Goal: Task Accomplishment & Management: Use online tool/utility

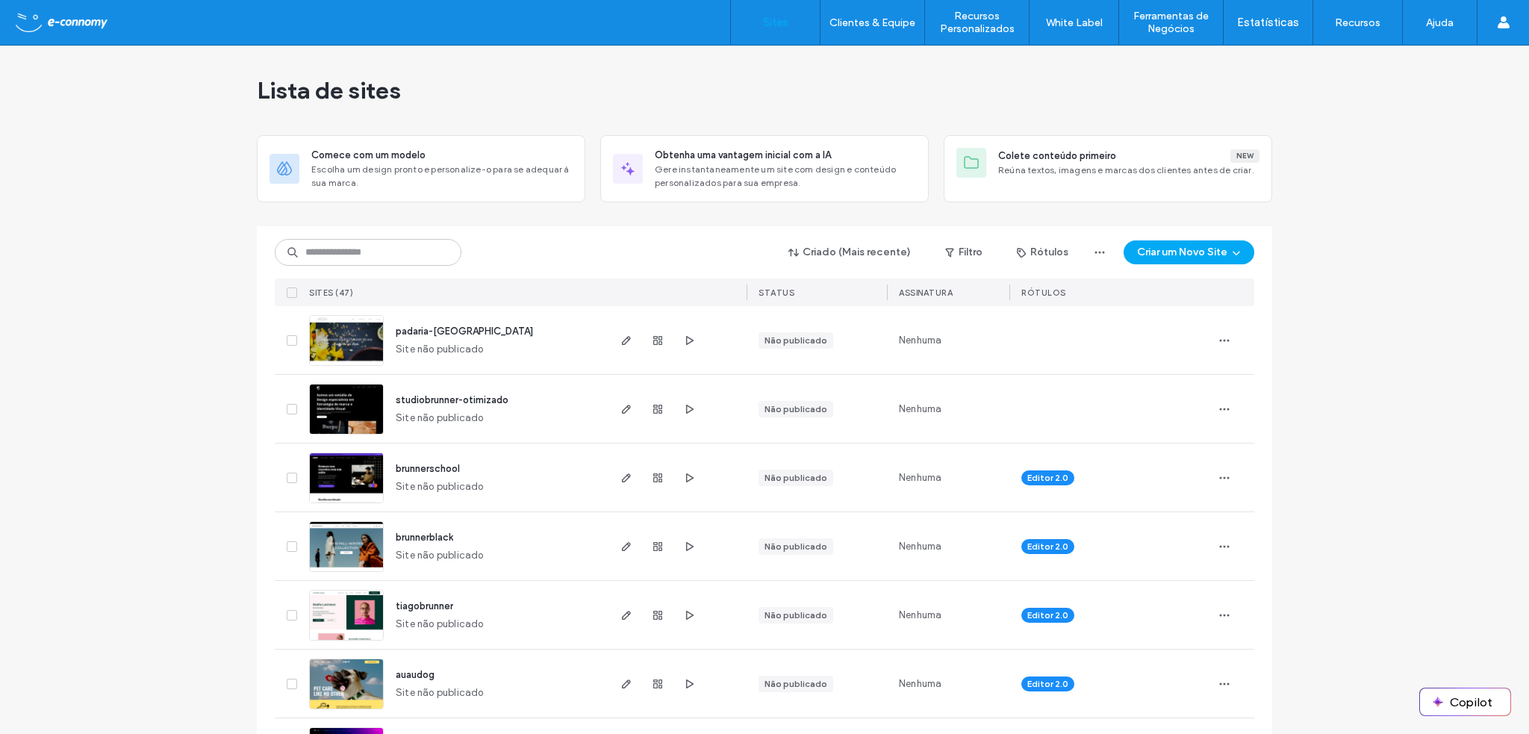
scroll to position [75, 0]
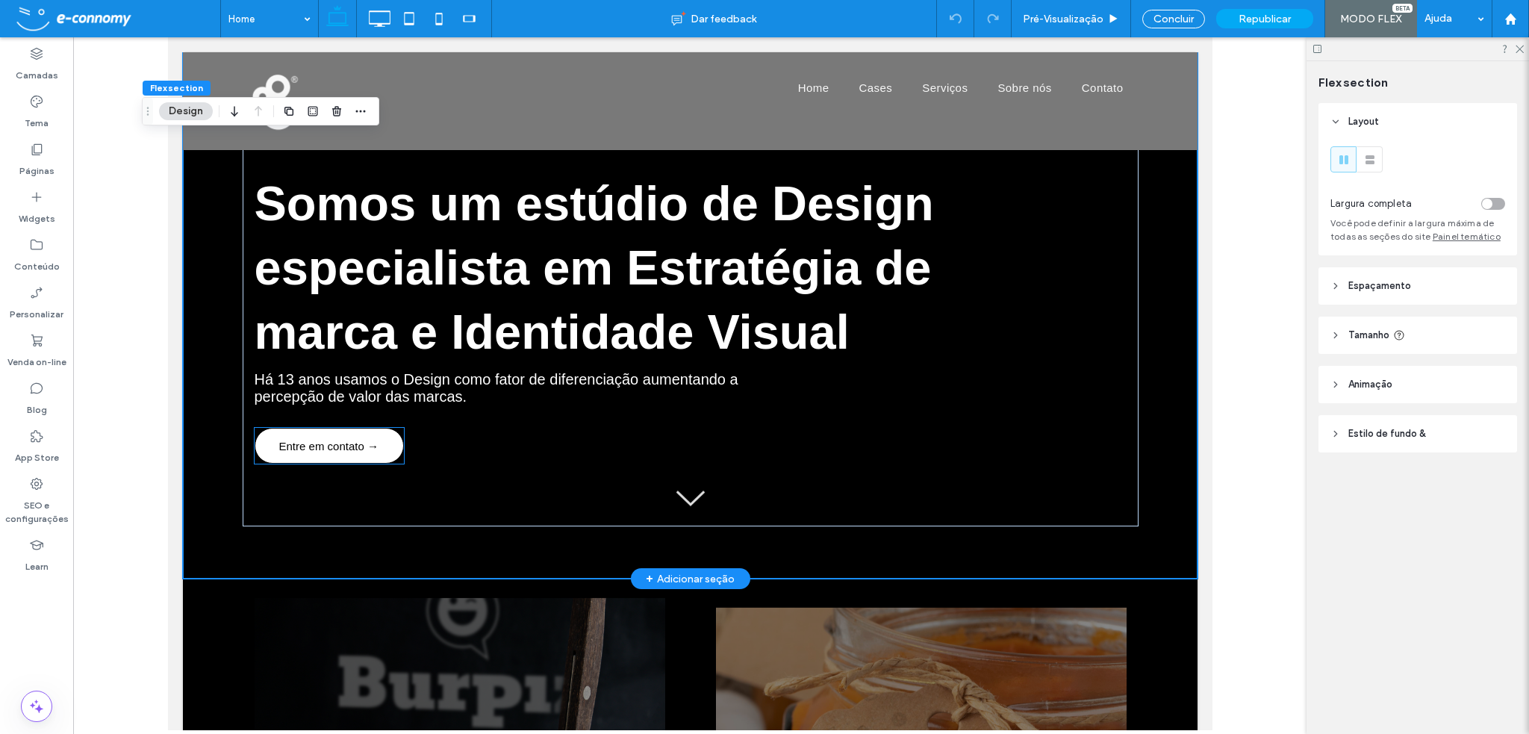
click at [340, 449] on span "Entre em contato →" at bounding box center [327, 446] width 99 height 28
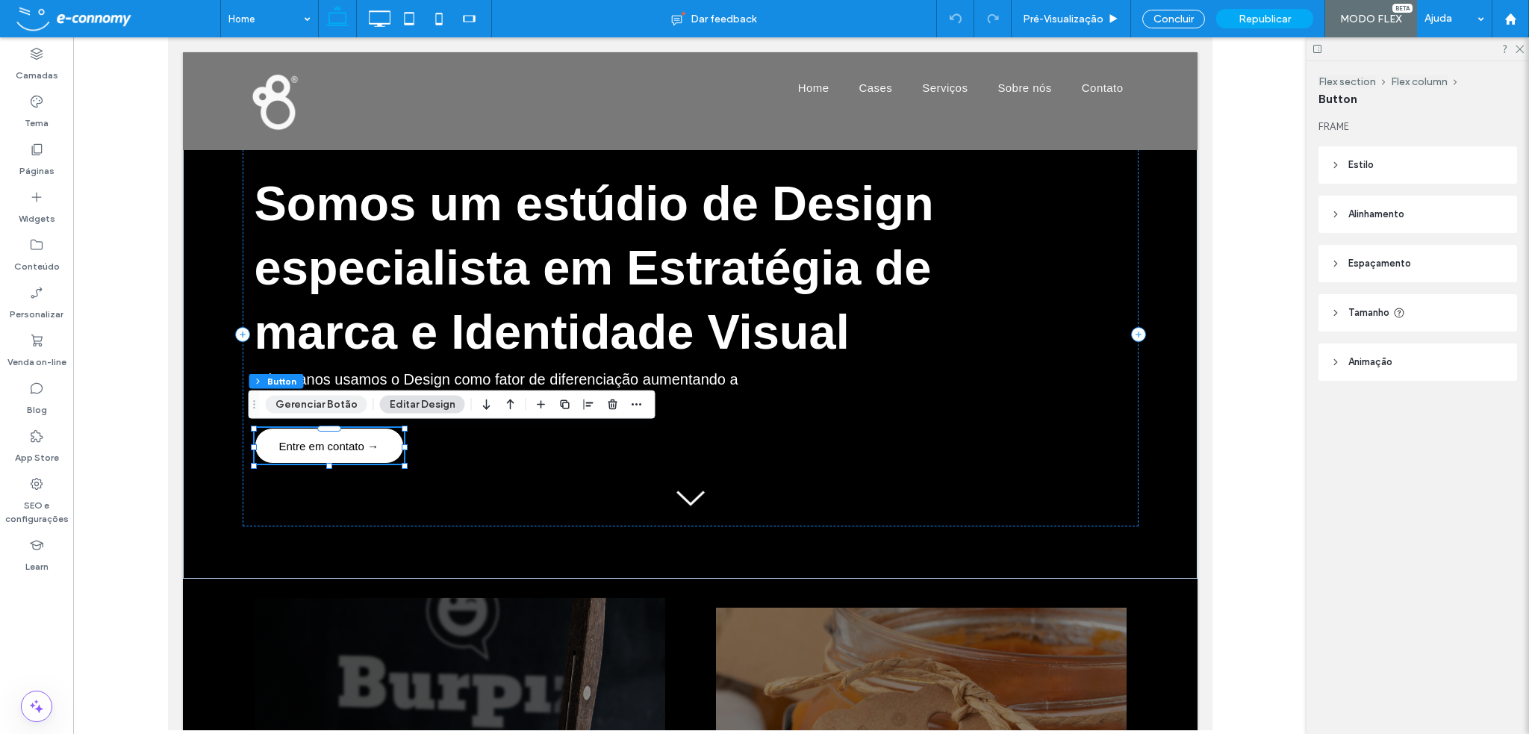
click at [317, 407] on button "Gerenciar Botão" at bounding box center [317, 405] width 102 height 18
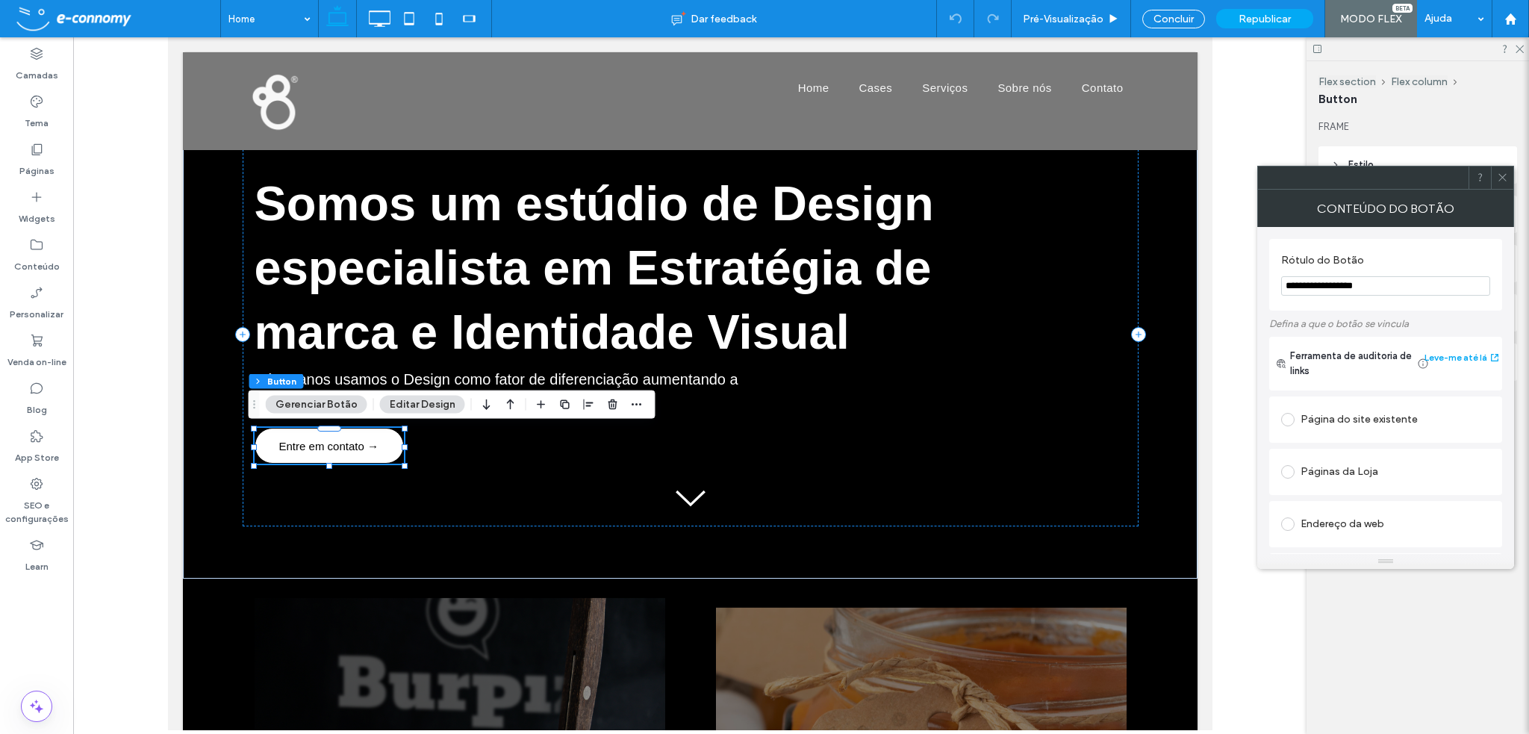
drag, startPoint x: 1364, startPoint y: 286, endPoint x: 1271, endPoint y: 280, distance: 92.8
click at [1271, 280] on div "**********" at bounding box center [1385, 275] width 233 height 72
type input "**********"
click at [1248, 146] on div at bounding box center [689, 383] width 1233 height 693
click at [1501, 174] on icon at bounding box center [1502, 177] width 11 height 11
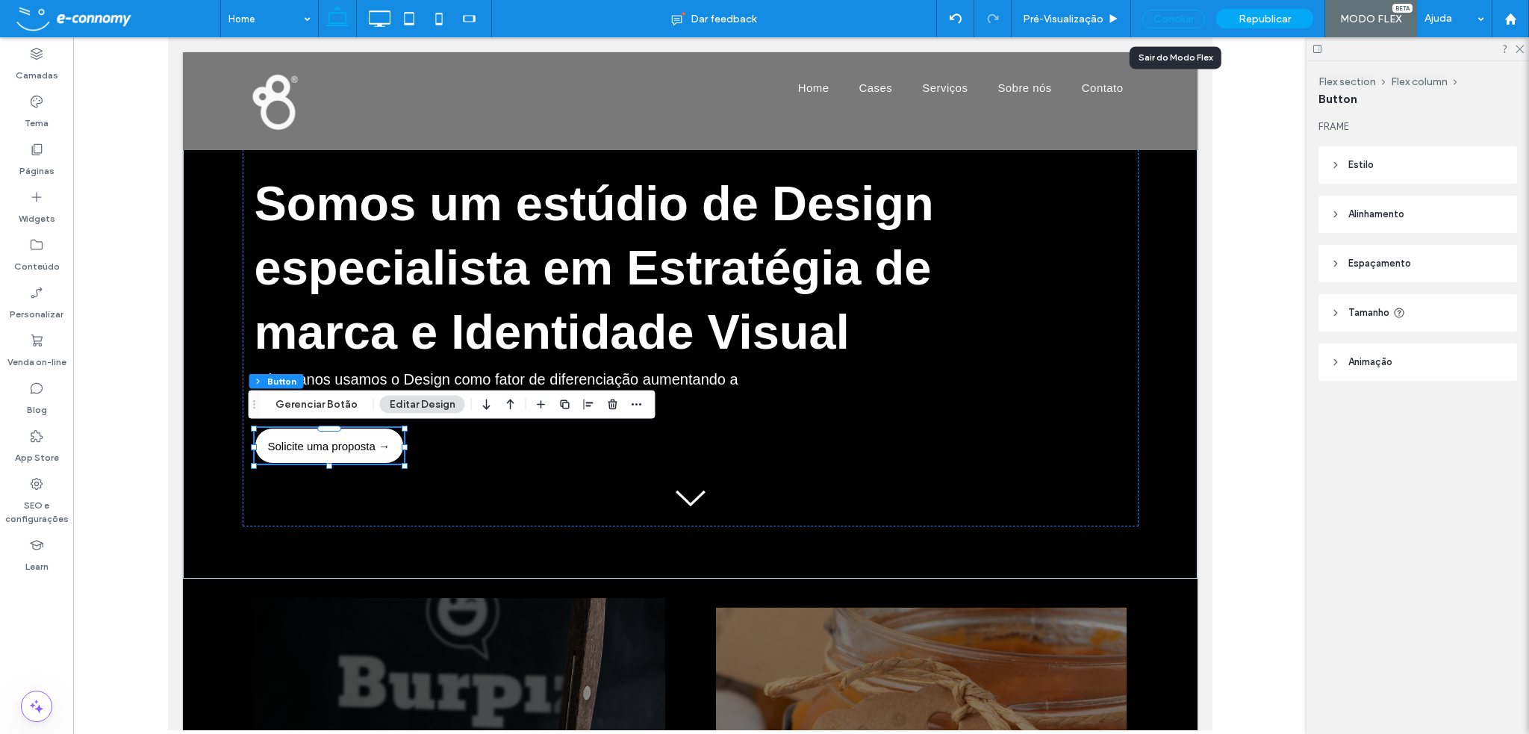
click at [1180, 15] on div "Concluir" at bounding box center [1173, 19] width 63 height 19
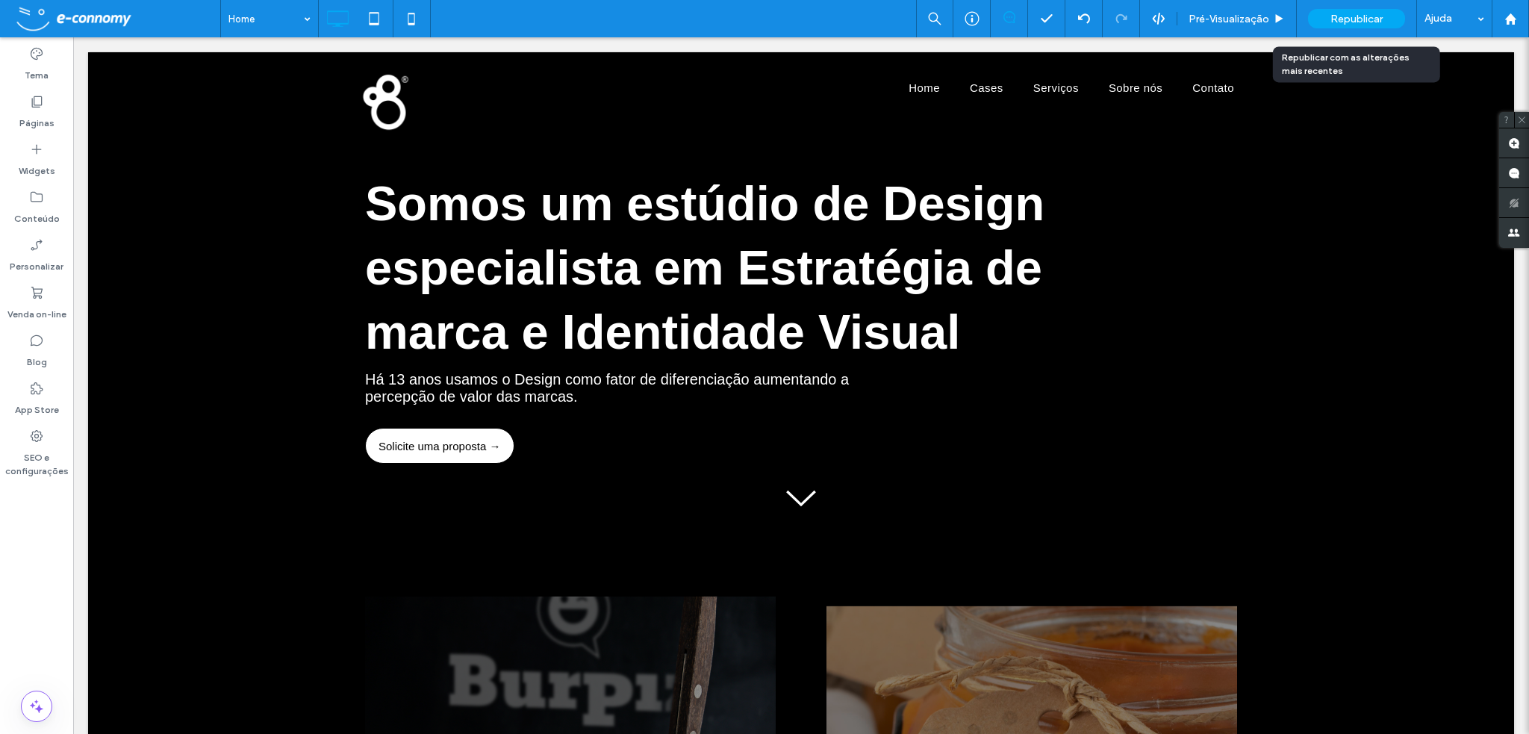
click at [1367, 17] on span "Republicar" at bounding box center [1356, 19] width 52 height 13
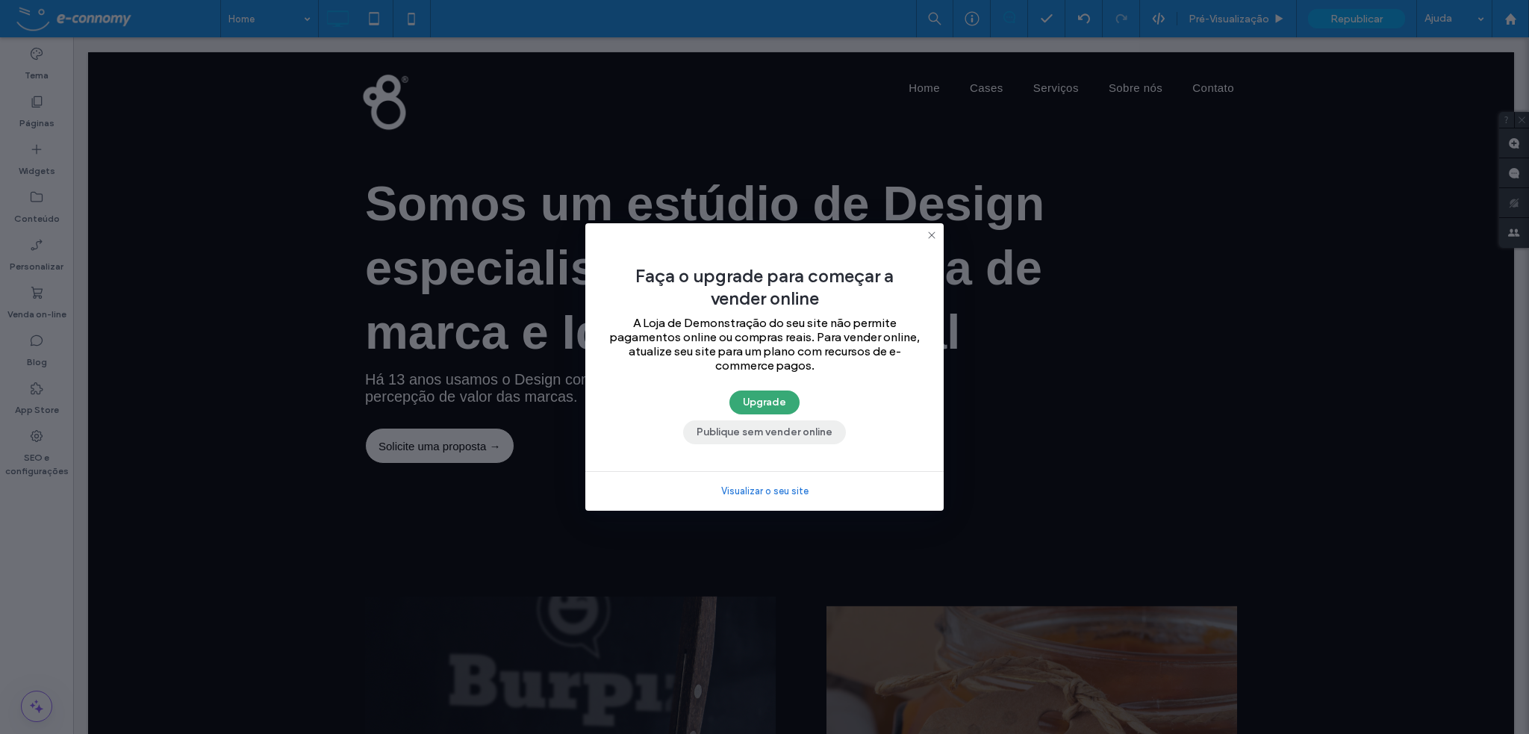
click at [818, 432] on button "Publique sem vender online" at bounding box center [764, 432] width 163 height 24
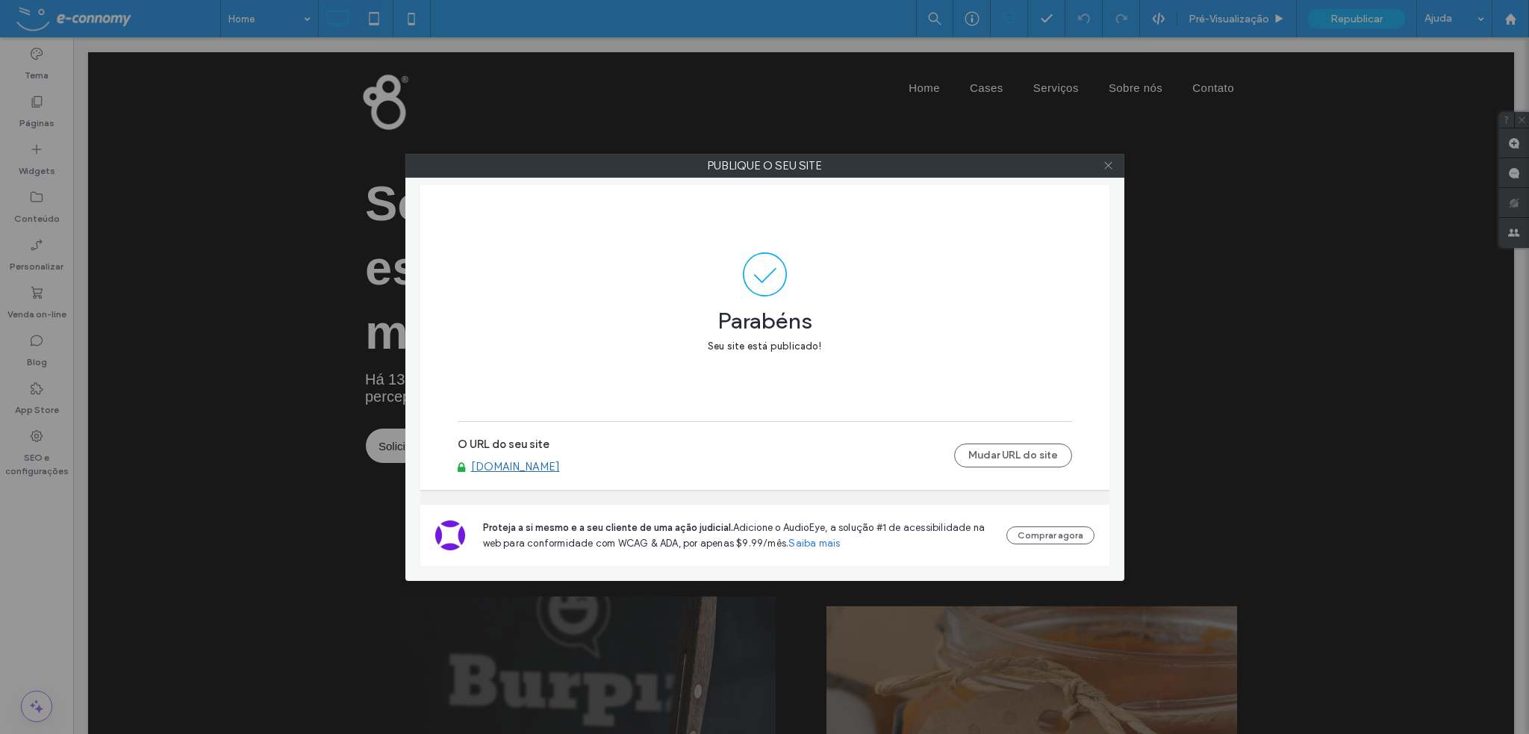
click at [1110, 164] on icon at bounding box center [1108, 165] width 11 height 11
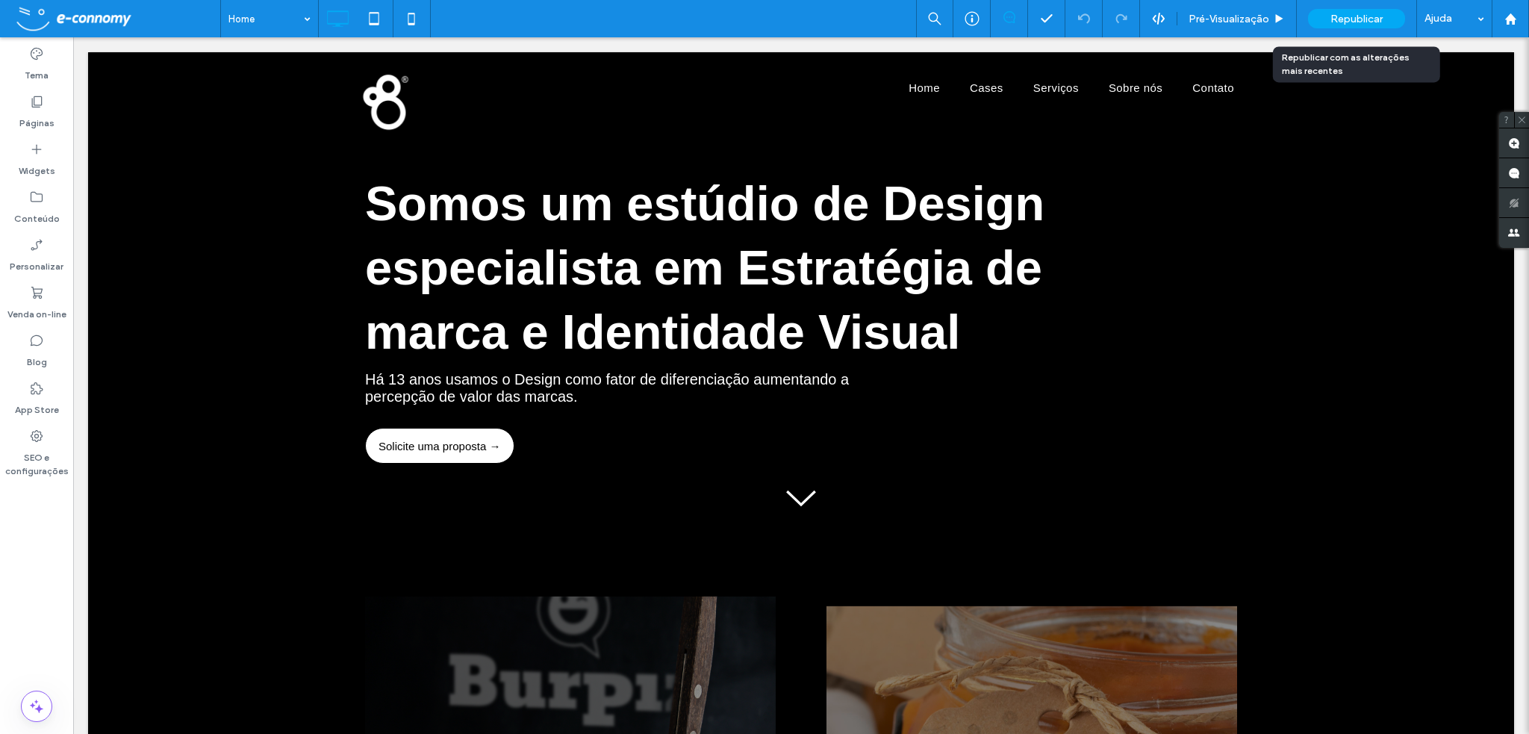
click at [1376, 13] on span "Republicar" at bounding box center [1356, 19] width 52 height 13
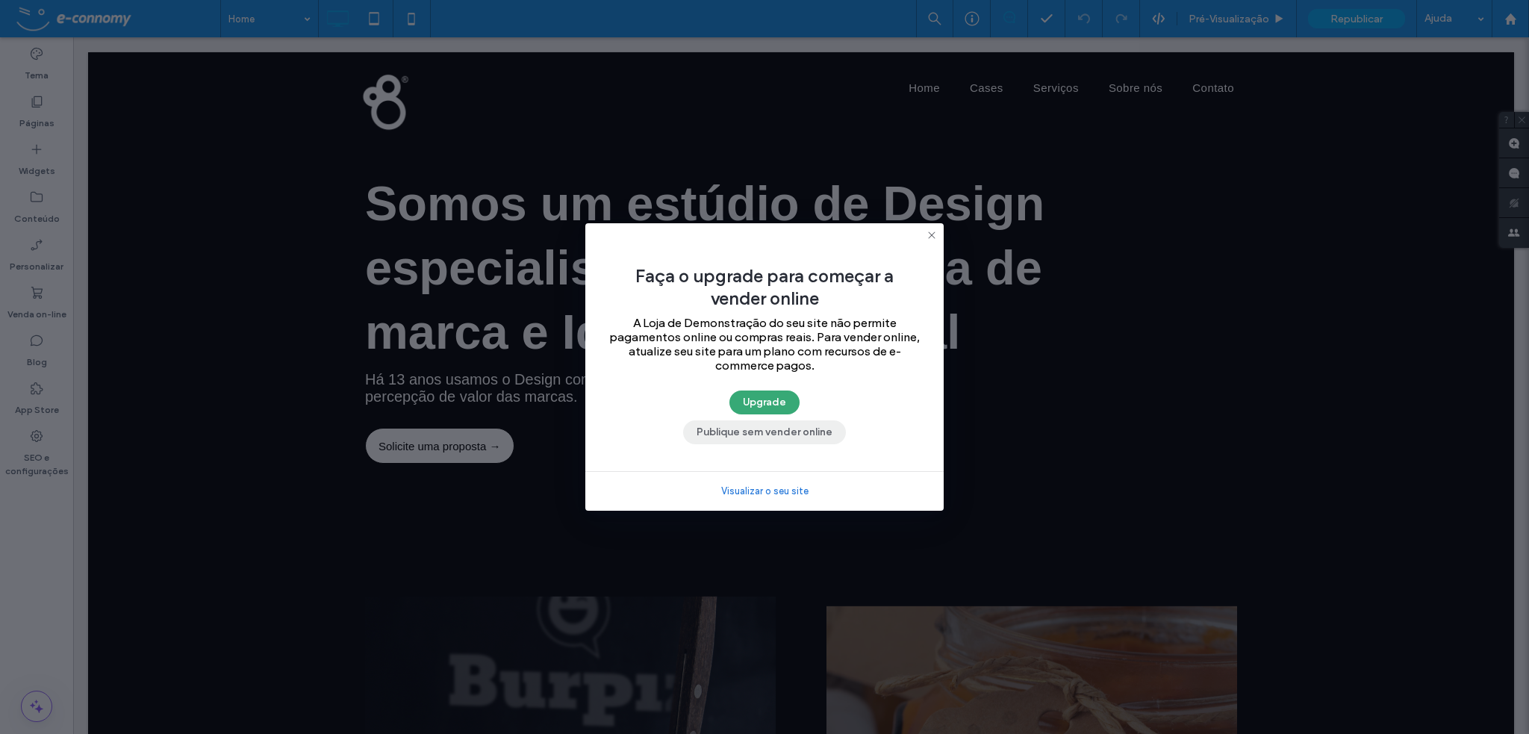
click at [777, 430] on button "Publique sem vender online" at bounding box center [764, 432] width 163 height 24
